Goal: Task Accomplishment & Management: Manage account settings

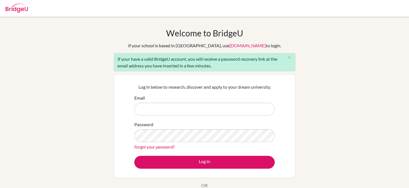
scroll to position [67, 0]
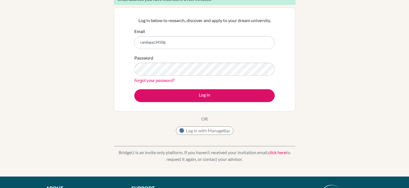
type input "camilapaz3410"
type input "cpaz@happydaysfreedom.com"
click at [316, 64] on div "Welcome to BridgeU If your school is based in China, use app.bridge-u.com.cn to…" at bounding box center [204, 63] width 409 height 204
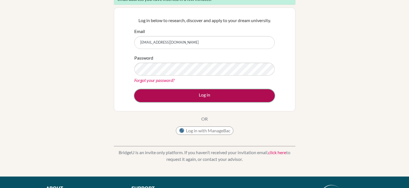
click at [242, 97] on button "Log in" at bounding box center [204, 95] width 141 height 13
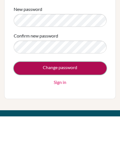
click at [84, 119] on input "Change password" at bounding box center [60, 114] width 93 height 13
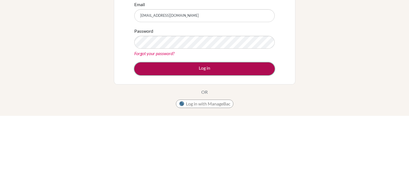
click at [252, 144] on button "Log in" at bounding box center [204, 141] width 141 height 13
